Goal: Information Seeking & Learning: Learn about a topic

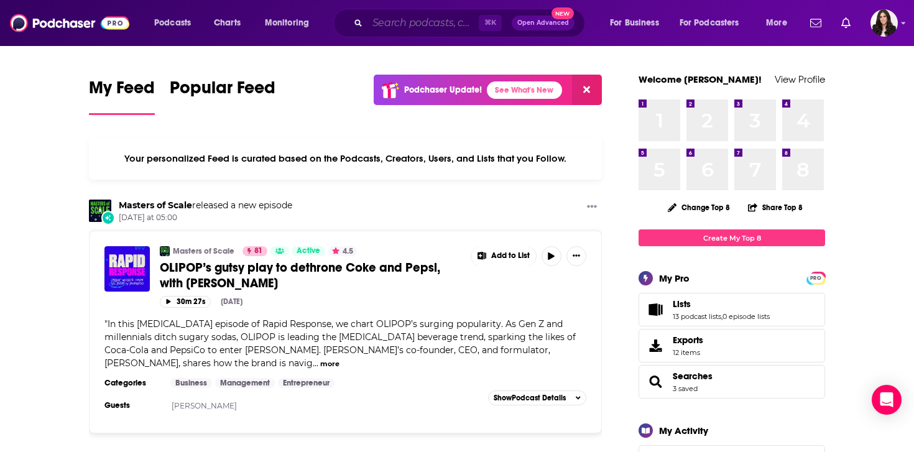
click at [420, 20] on input "Search podcasts, credits, & more..." at bounding box center [423, 23] width 111 height 20
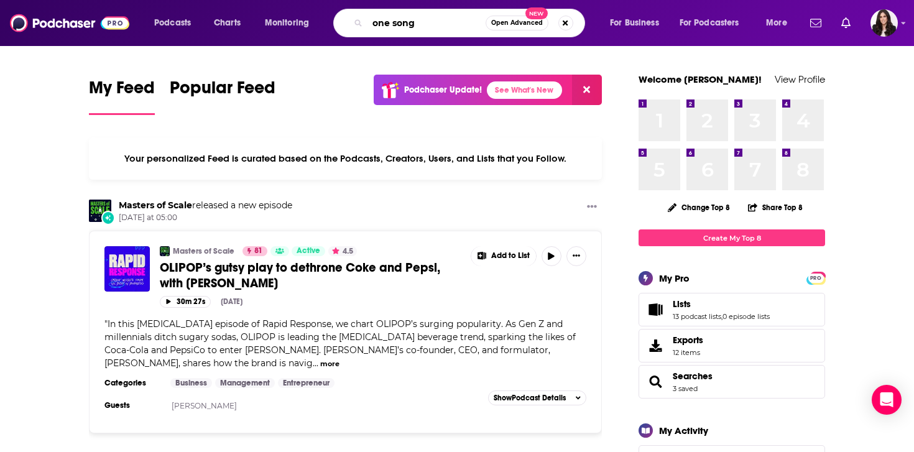
type input "one song"
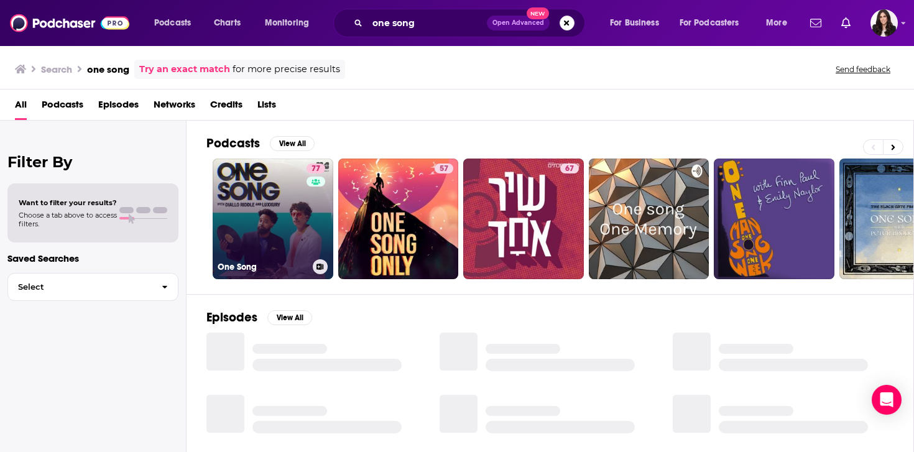
click at [221, 240] on link "77 One Song" at bounding box center [273, 219] width 121 height 121
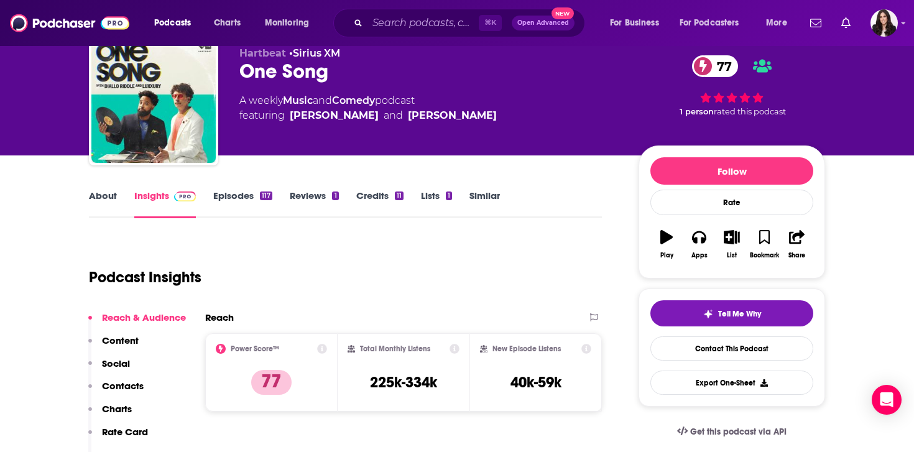
click at [117, 385] on p "Contacts" at bounding box center [123, 386] width 42 height 12
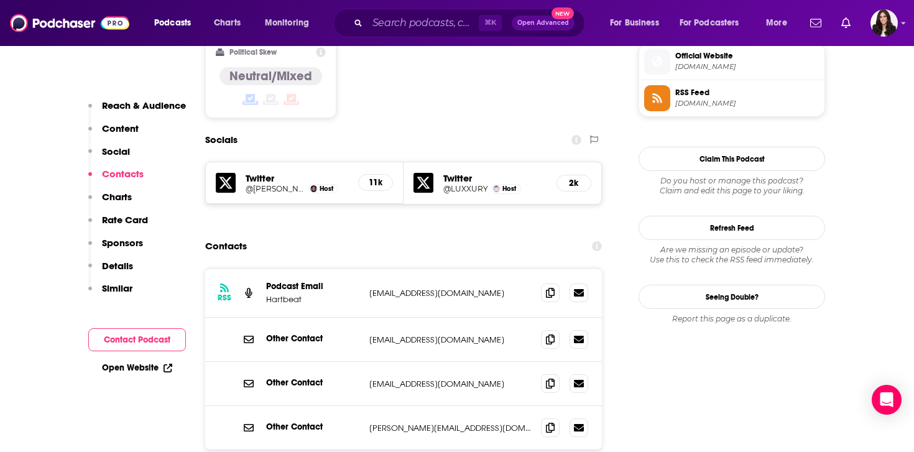
scroll to position [1013, 0]
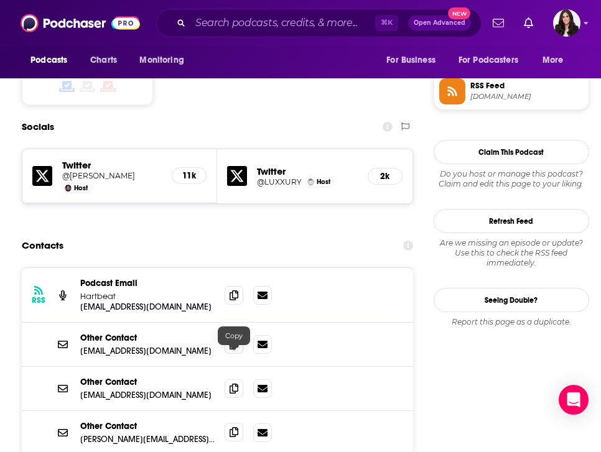
click at [234, 427] on icon at bounding box center [234, 432] width 9 height 10
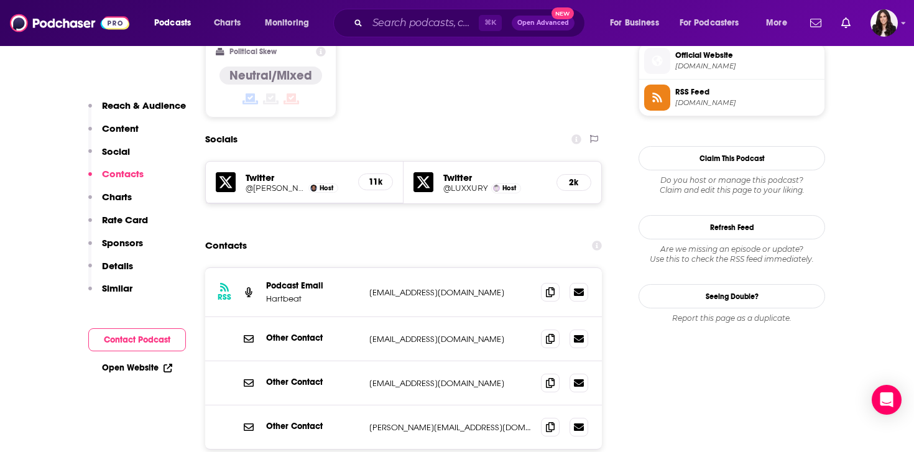
click at [119, 284] on p "Similar" at bounding box center [117, 288] width 30 height 12
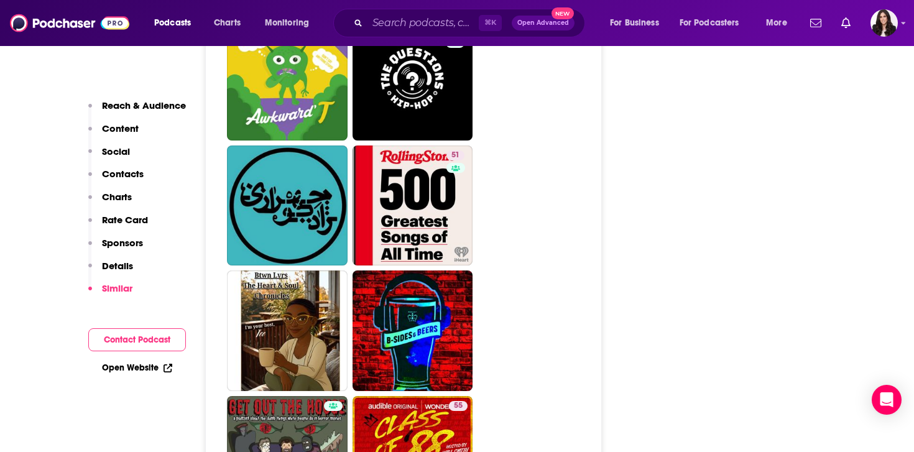
scroll to position [3270, 0]
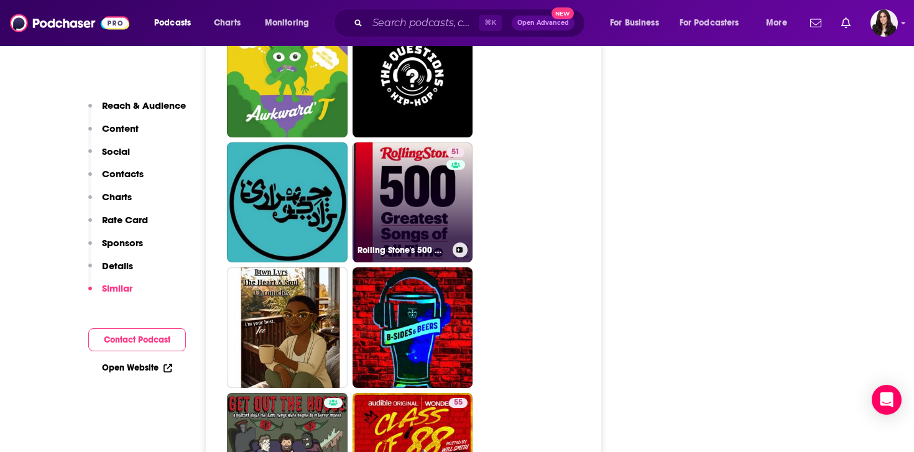
click at [422, 152] on link "51 Rolling Stone's 500 Greatest Songs" at bounding box center [413, 202] width 121 height 121
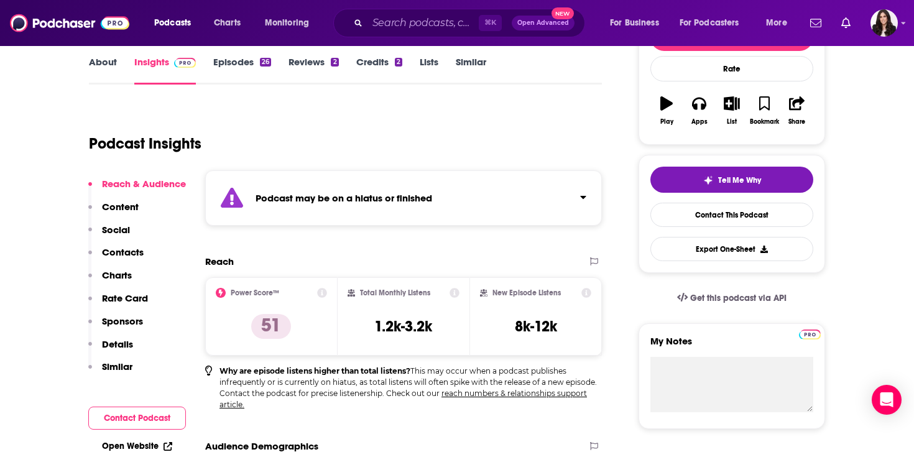
scroll to position [182, 0]
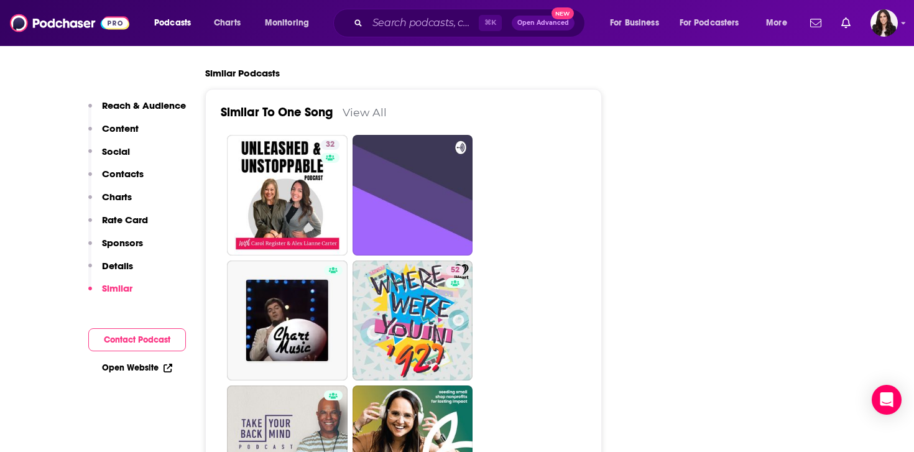
scroll to position [2941, 0]
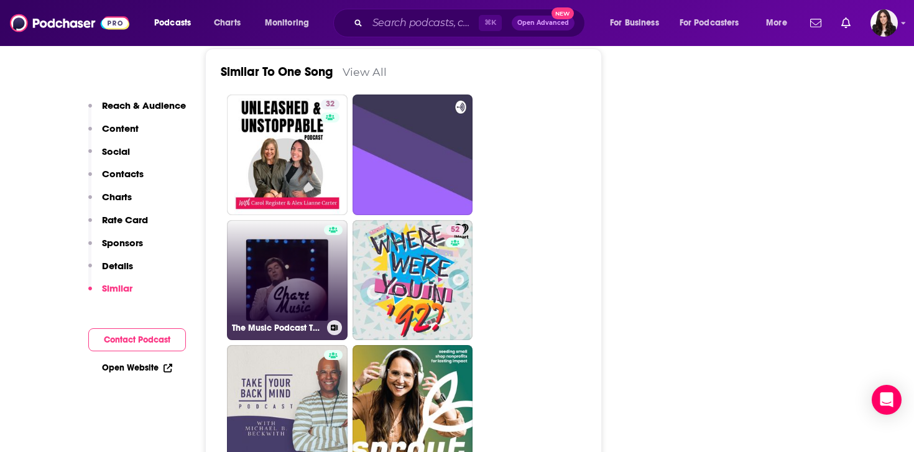
click at [264, 220] on link "The Music Podcast TOTP" at bounding box center [287, 280] width 121 height 121
type input "[URL][DOMAIN_NAME]"
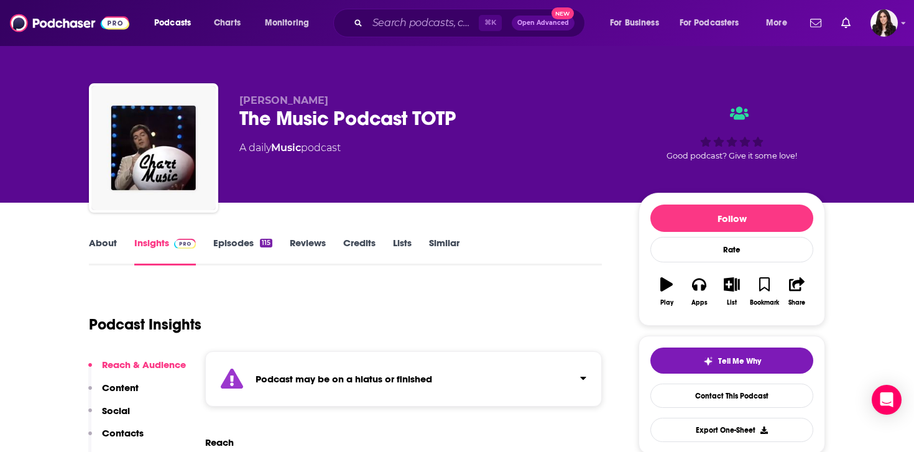
scroll to position [210, 0]
